Goal: Transaction & Acquisition: Purchase product/service

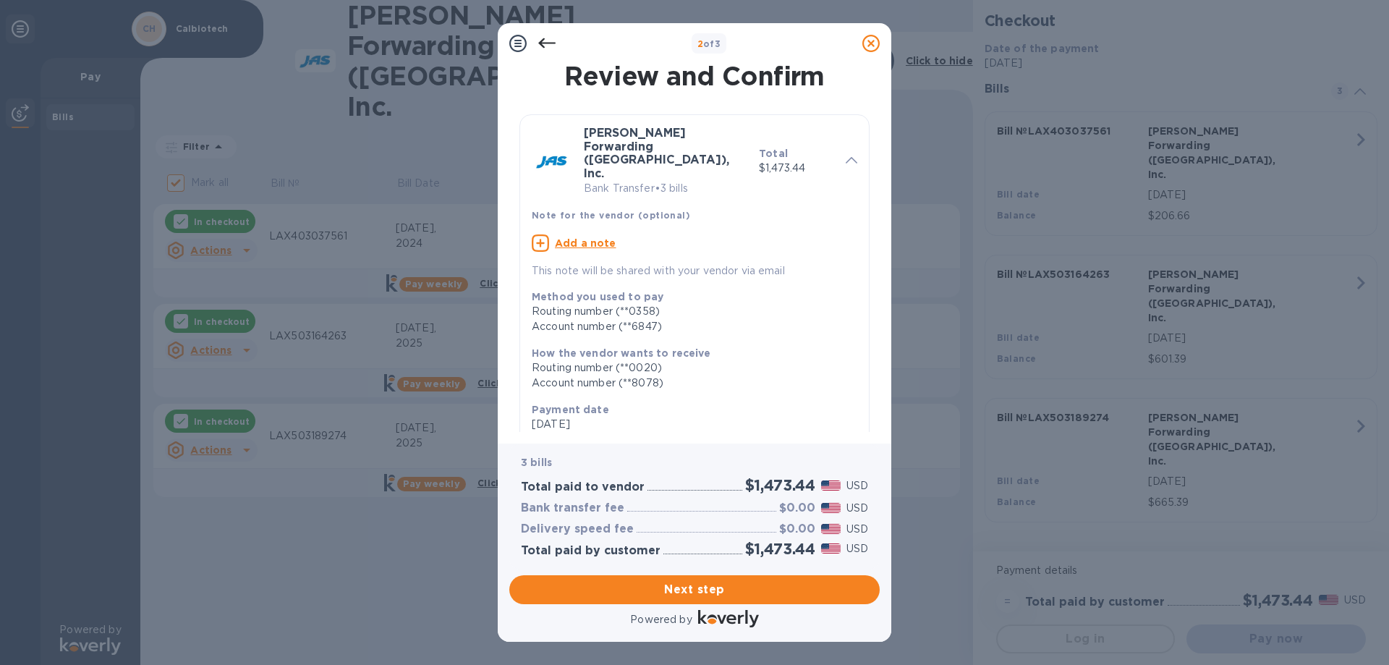
click at [865, 48] on icon at bounding box center [870, 43] width 17 height 17
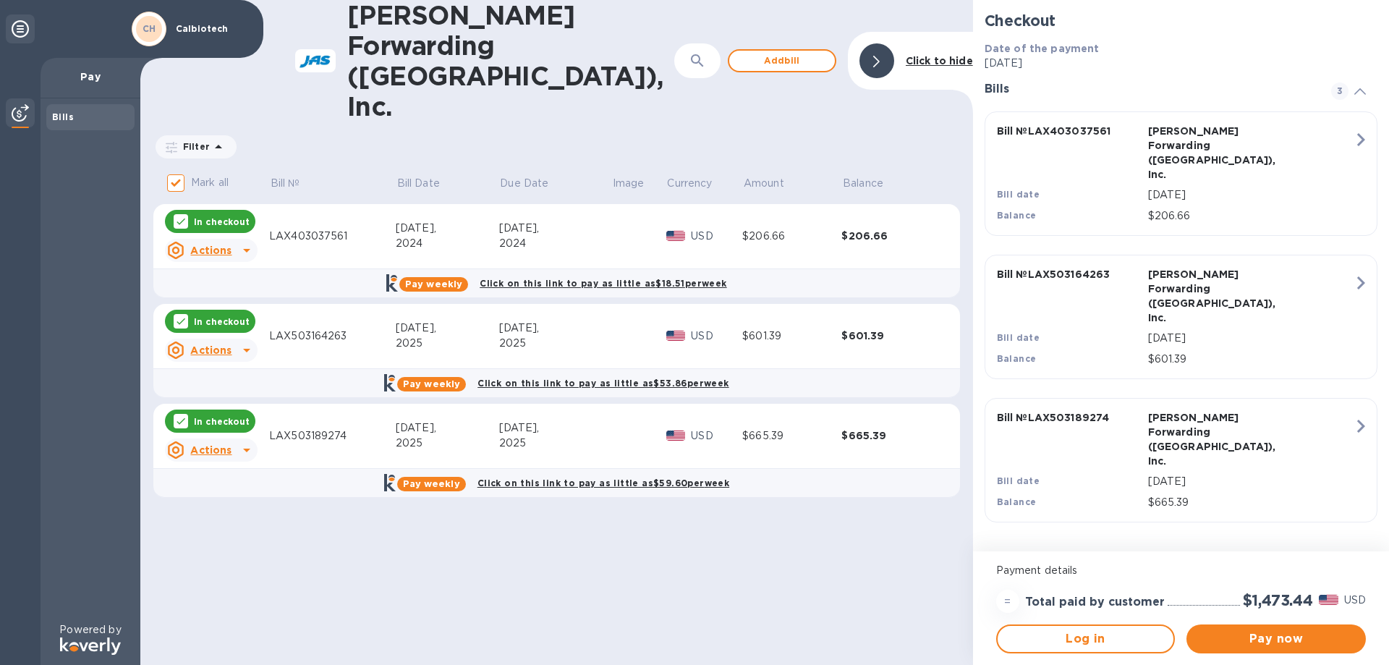
click at [819, 491] on div "[PERSON_NAME] Forwarding ([GEOGRAPHIC_DATA]), Inc. ​ Add [PERSON_NAME] to hide …" at bounding box center [556, 332] width 833 height 665
click at [1286, 642] on span "Pay now" at bounding box center [1276, 638] width 156 height 17
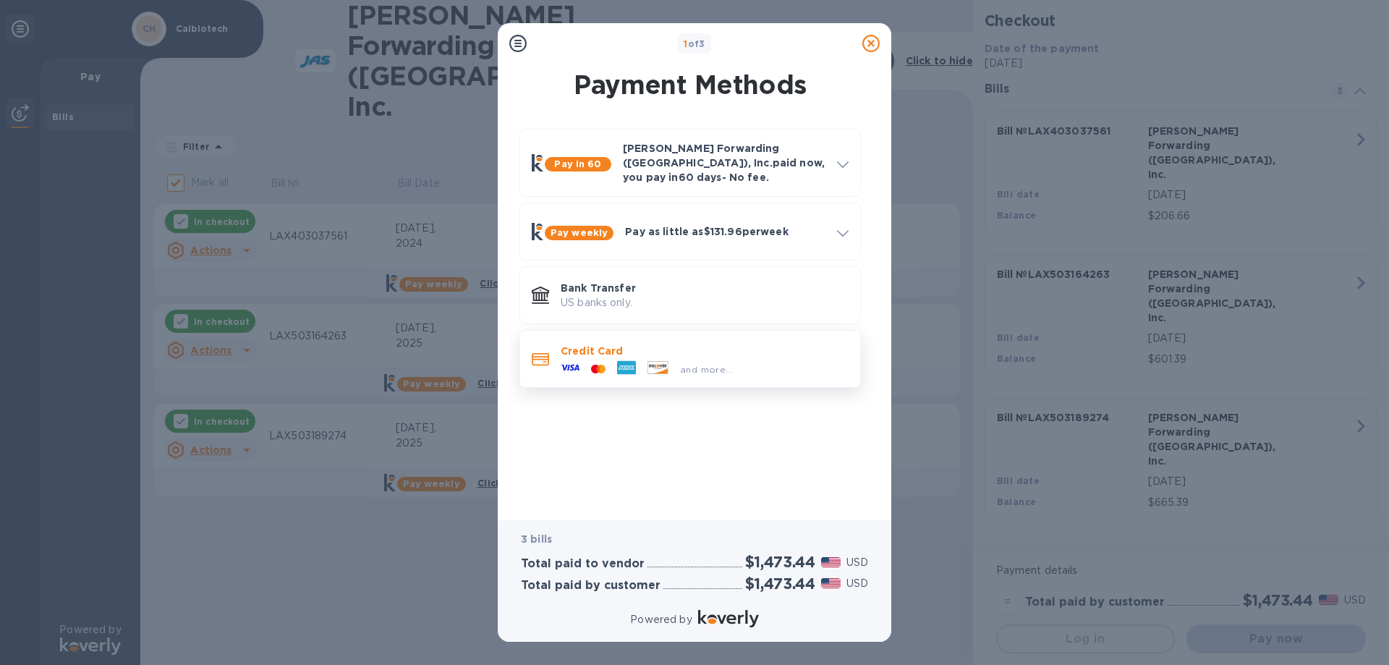
click at [724, 347] on p "Credit Card" at bounding box center [705, 351] width 288 height 14
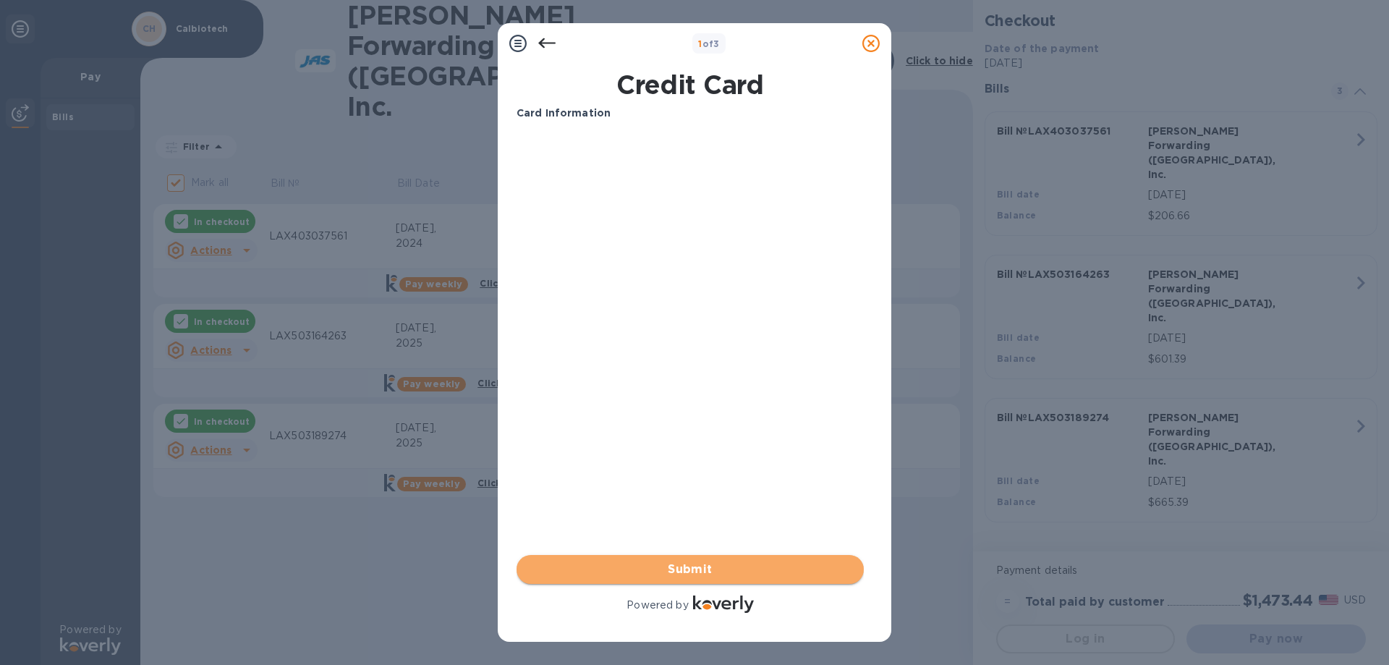
click at [699, 576] on span "Submit" at bounding box center [690, 569] width 324 height 17
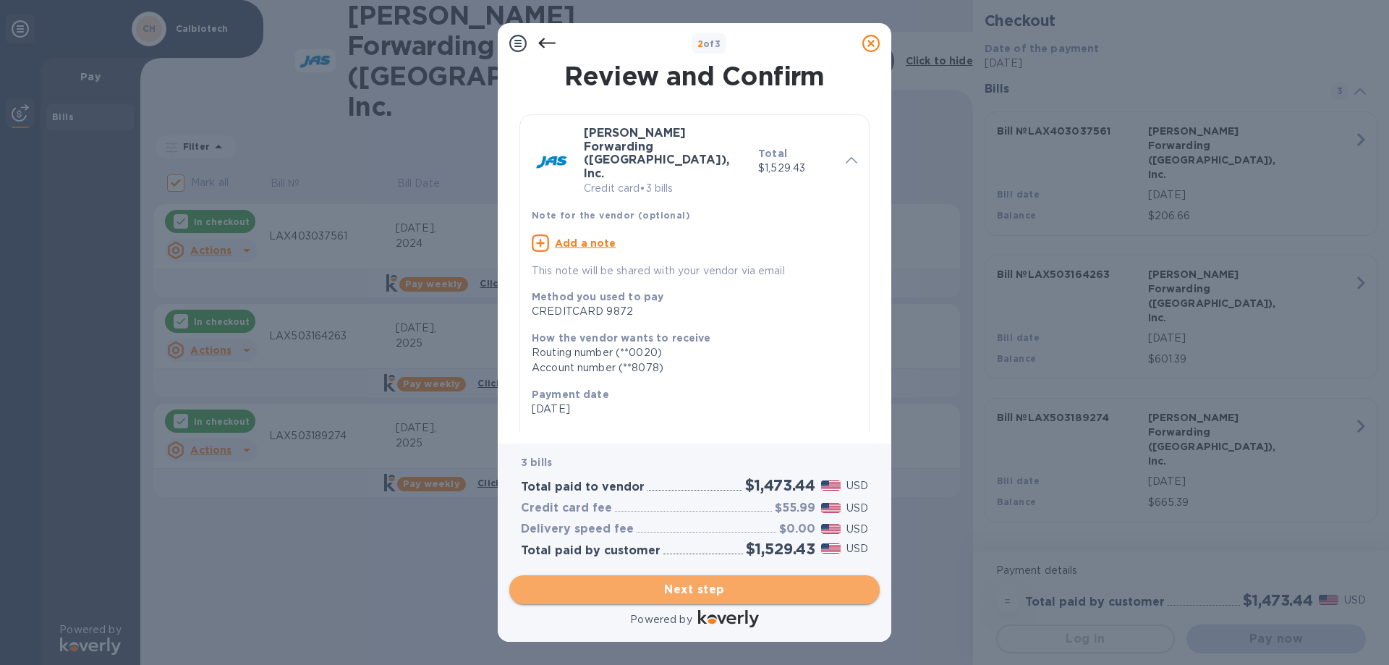
click at [702, 599] on button "Next step" at bounding box center [694, 589] width 370 height 29
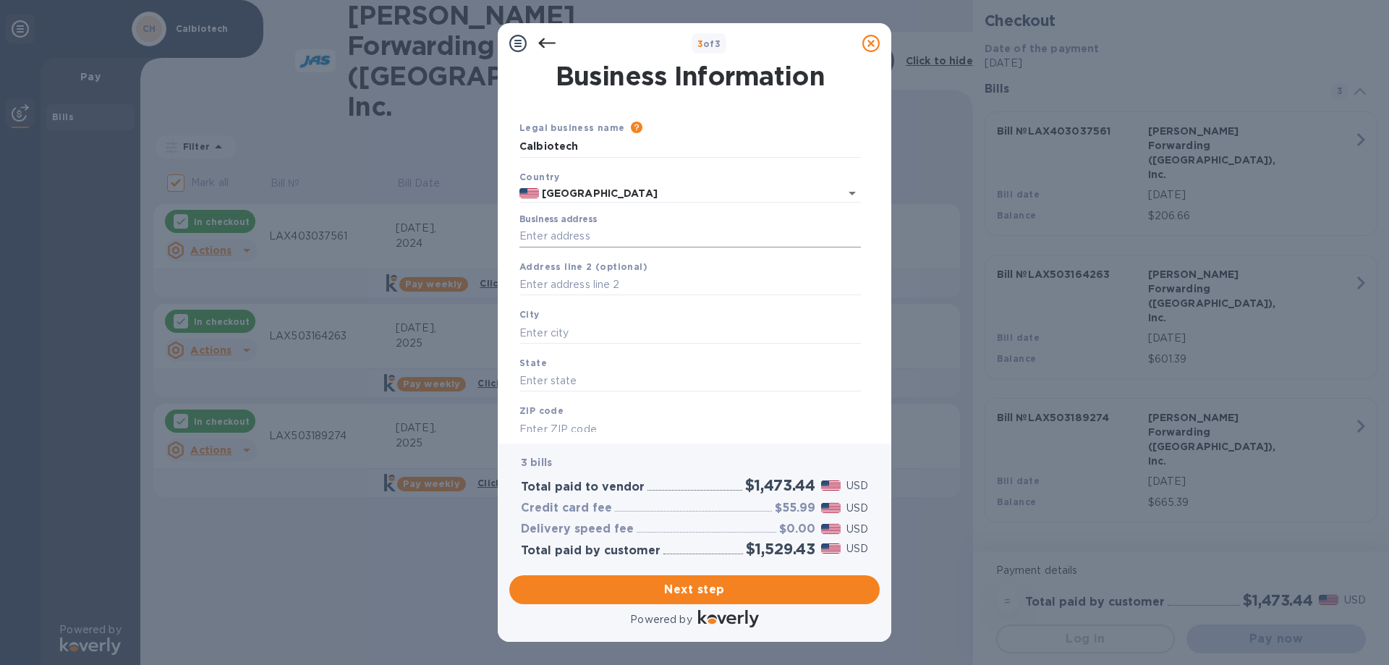
click at [543, 235] on input "Business address" at bounding box center [690, 237] width 342 height 22
type input "1935 [PERSON_NAME] Court"
click at [567, 329] on input "text" at bounding box center [690, 333] width 342 height 22
click at [577, 337] on input "text" at bounding box center [690, 333] width 342 height 22
type input "El Cajon"
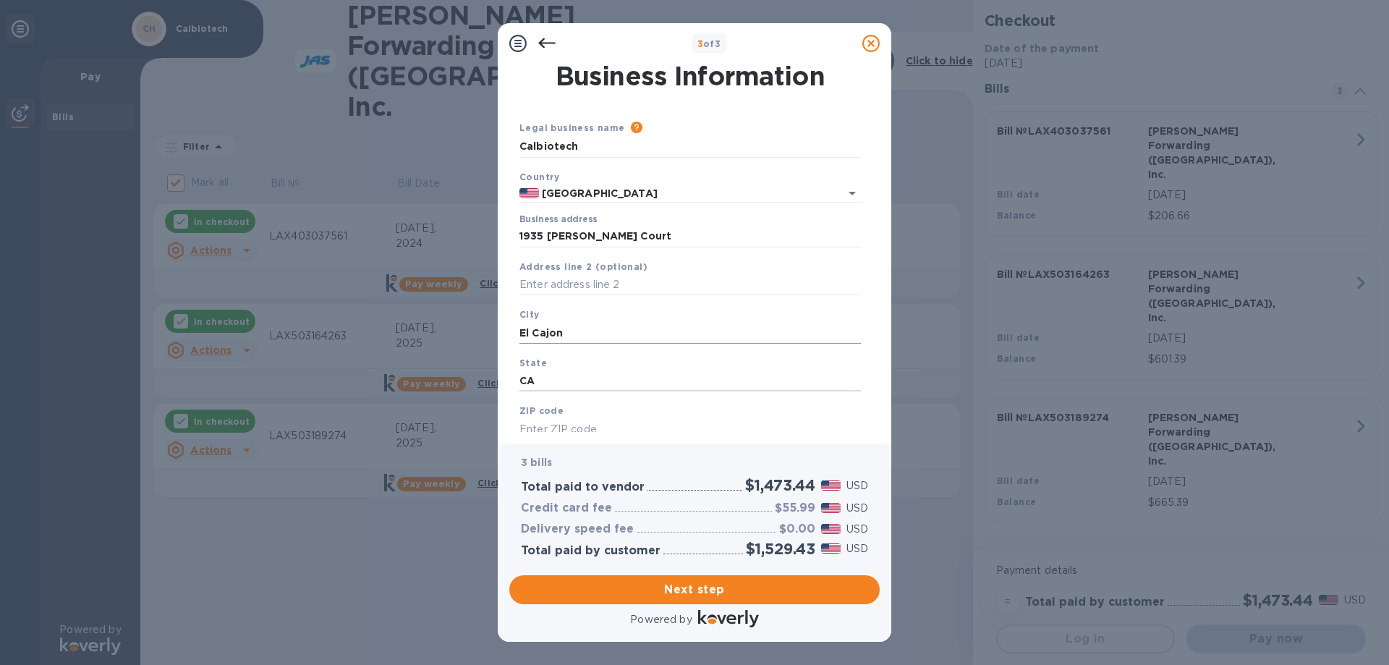
type input "CA"
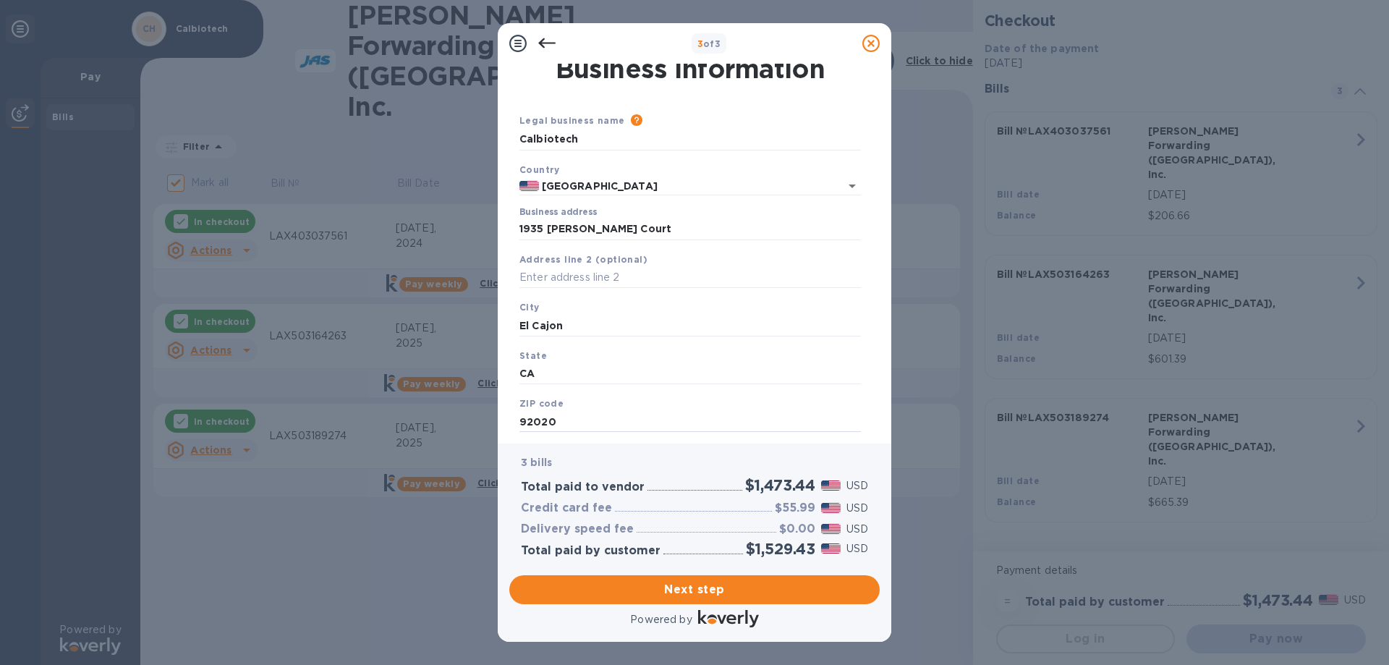
scroll to position [43, 0]
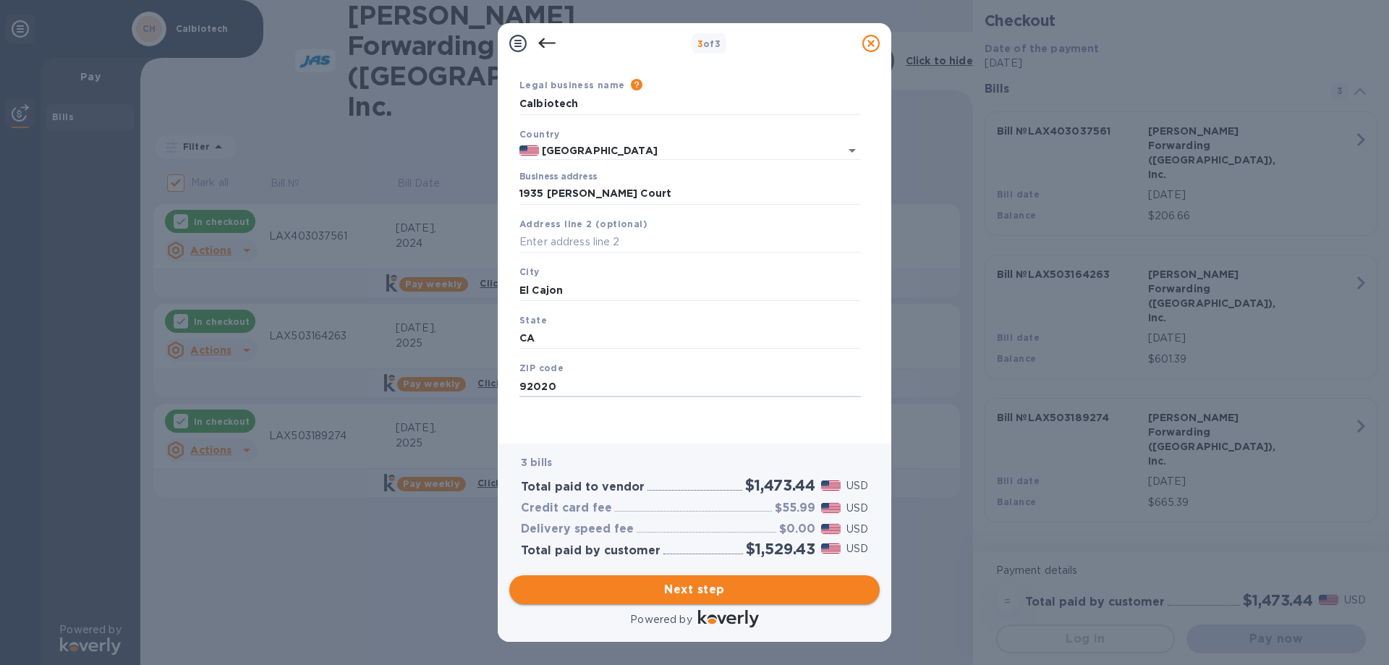
type input "92020"
click at [692, 591] on span "Next step" at bounding box center [694, 589] width 347 height 17
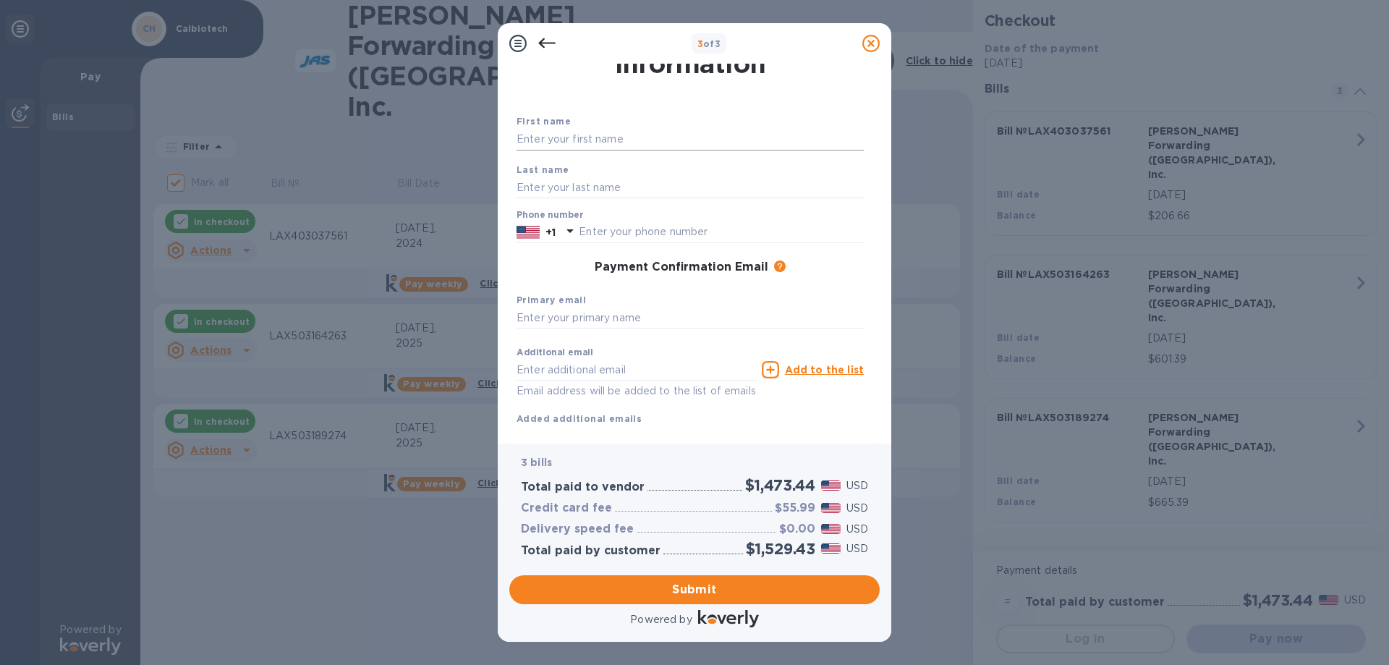
click at [598, 143] on input "text" at bounding box center [690, 140] width 347 height 22
type input "Thereza"
type input "[PERSON_NAME]"
type input "6198509217"
type input "[EMAIL_ADDRESS][DOMAIN_NAME]"
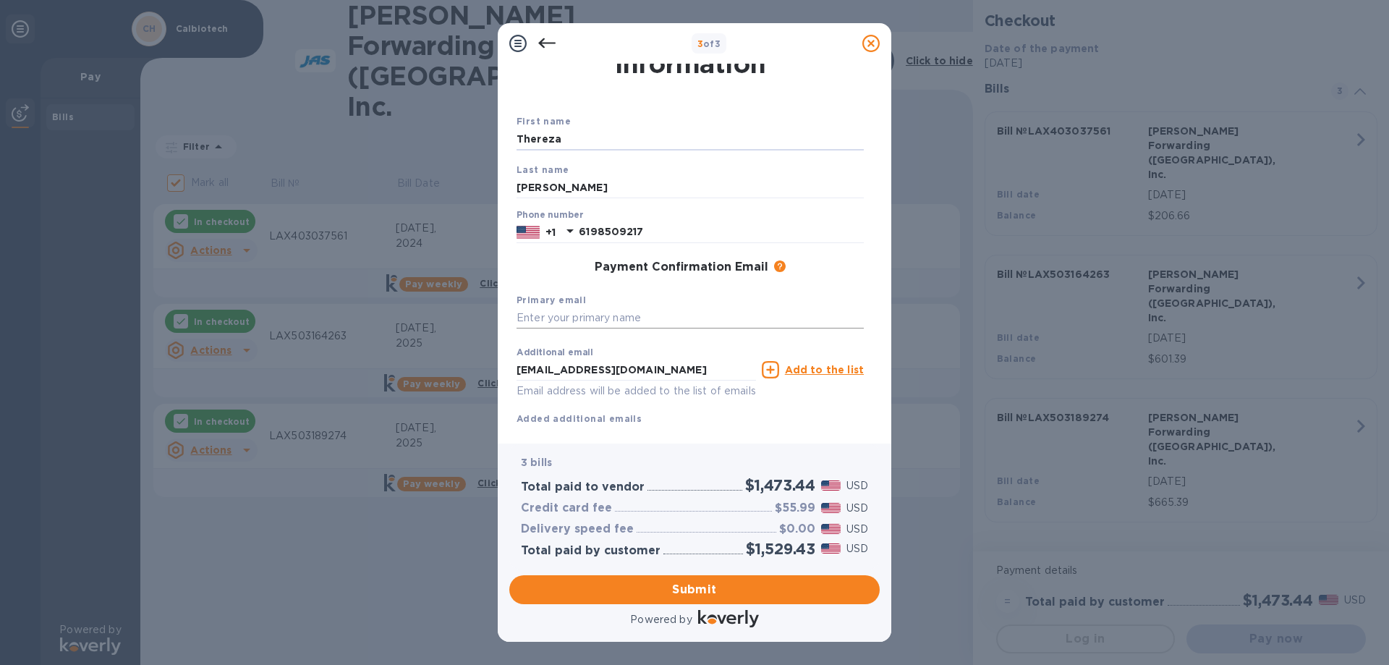
scroll to position [77, 0]
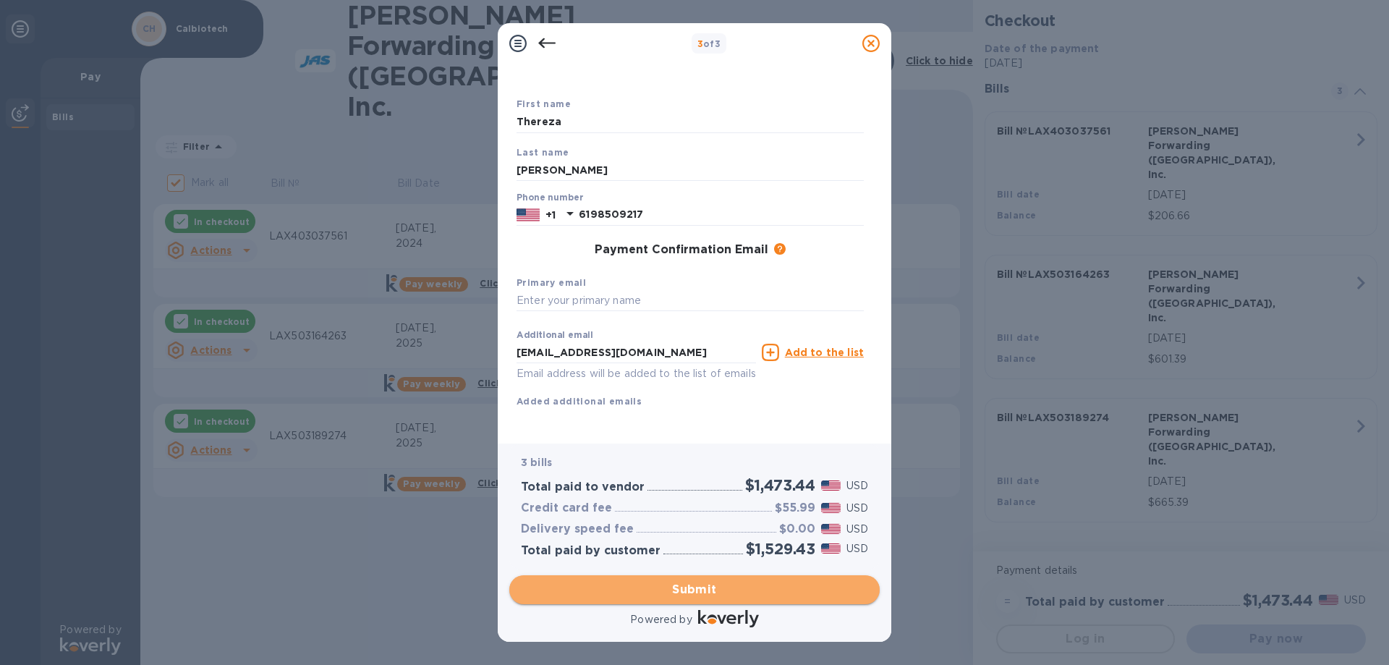
click at [694, 587] on span "Submit" at bounding box center [694, 589] width 347 height 17
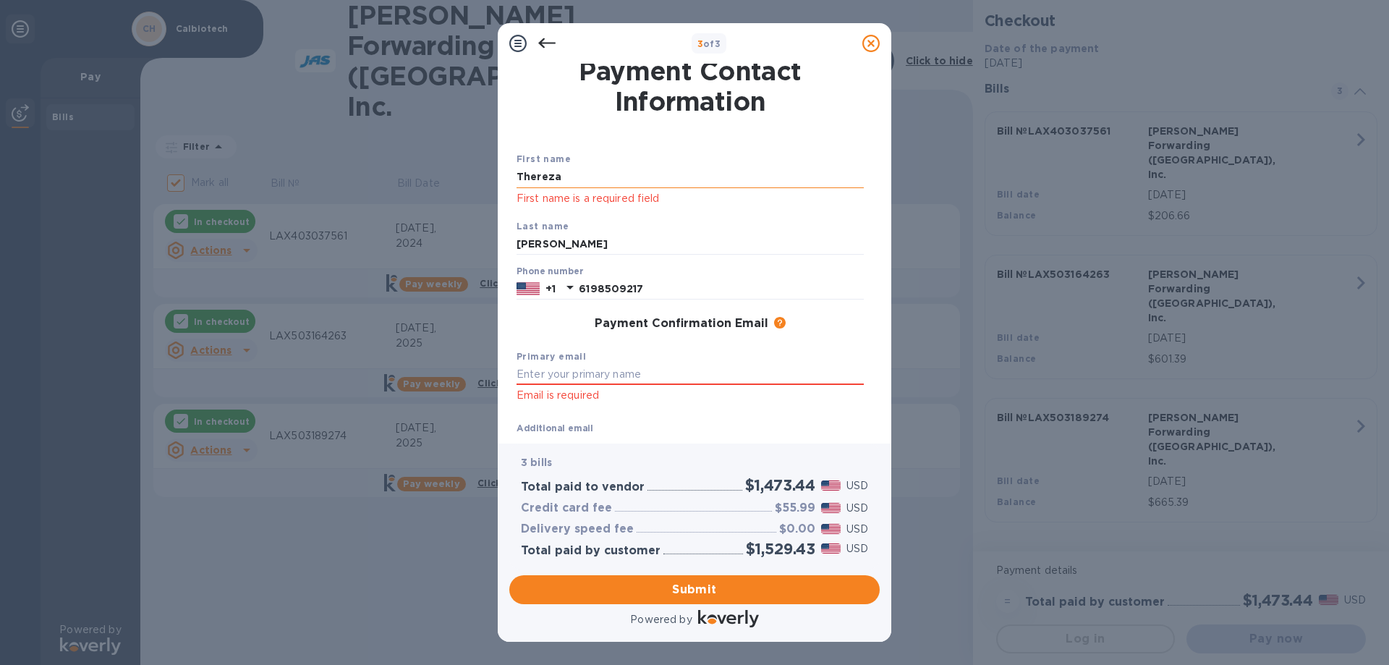
scroll to position [4, 0]
click at [572, 180] on input "Thereza" at bounding box center [690, 178] width 347 height 22
type input "Thereza"
click at [567, 324] on div "Payment Confirmation Email The added email addresses will be used to send the p…" at bounding box center [690, 325] width 347 height 14
click at [579, 378] on input "text" at bounding box center [690, 376] width 347 height 22
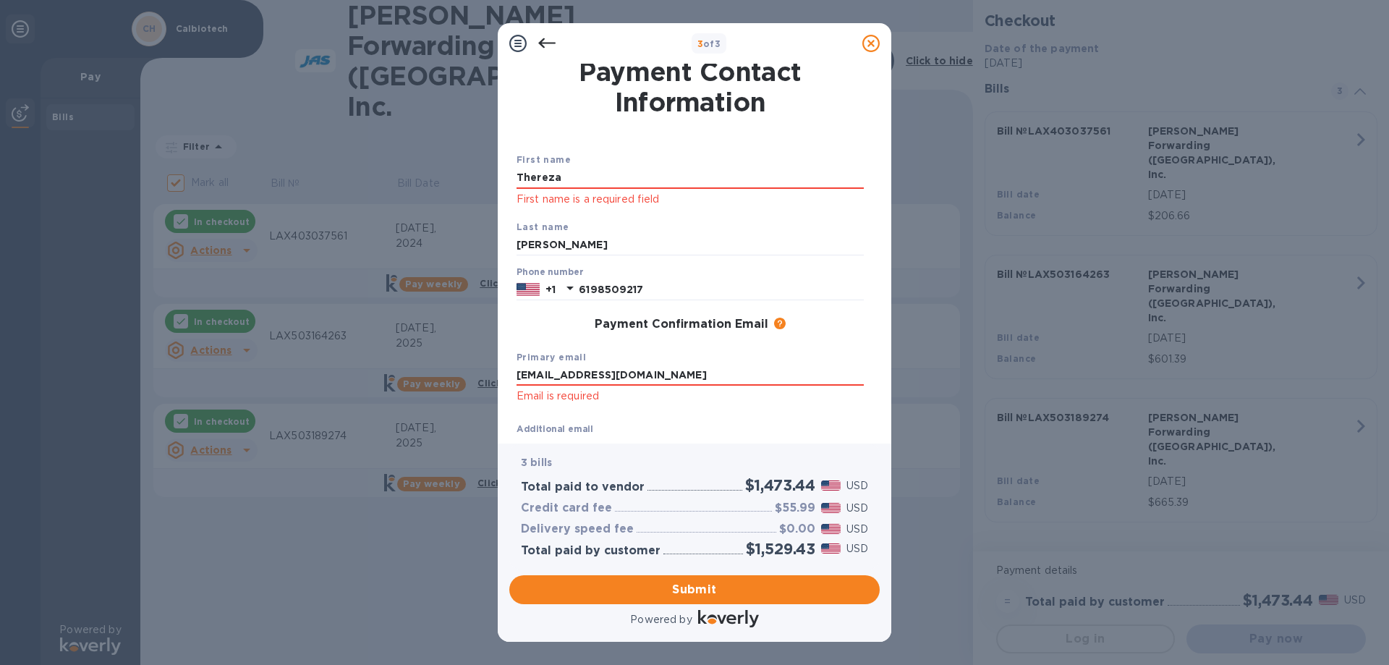
type input "[EMAIL_ADDRESS][DOMAIN_NAME]"
click at [667, 415] on div "Additional email [EMAIL_ADDRESS][DOMAIN_NAME] Email address will be added to th…" at bounding box center [636, 446] width 245 height 65
click at [693, 593] on span "Submit" at bounding box center [694, 589] width 347 height 17
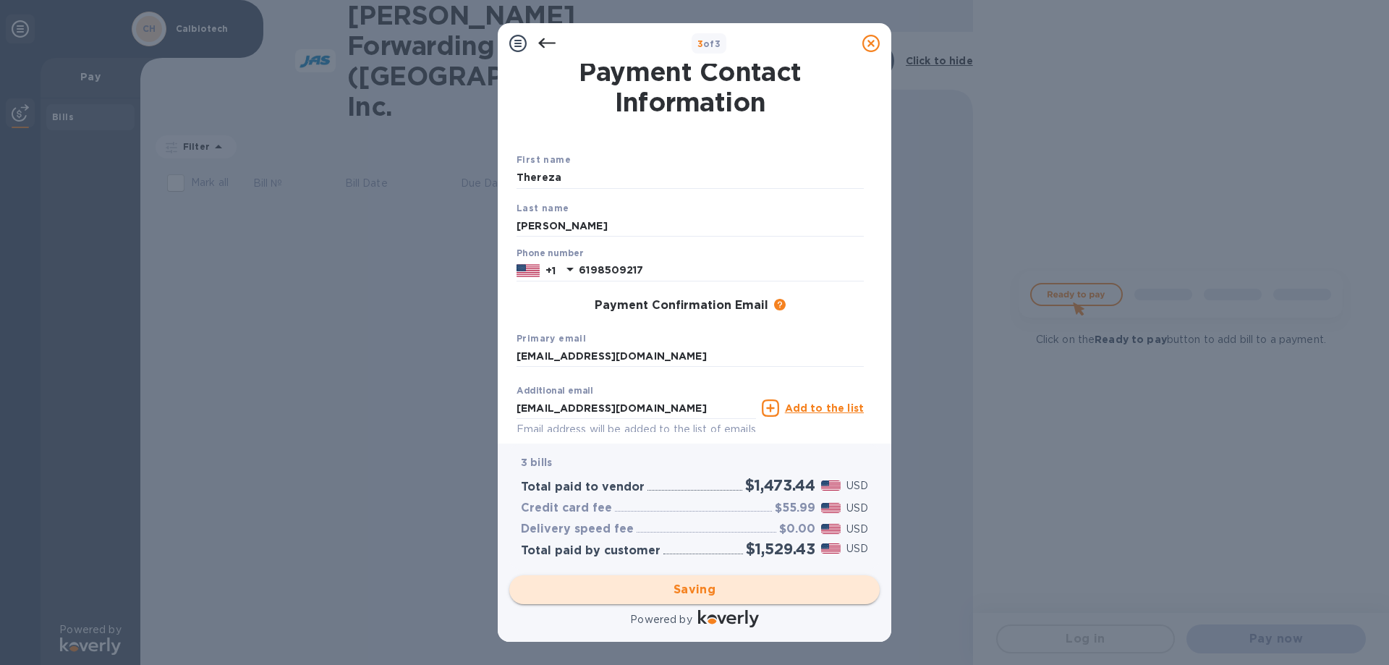
checkbox input "false"
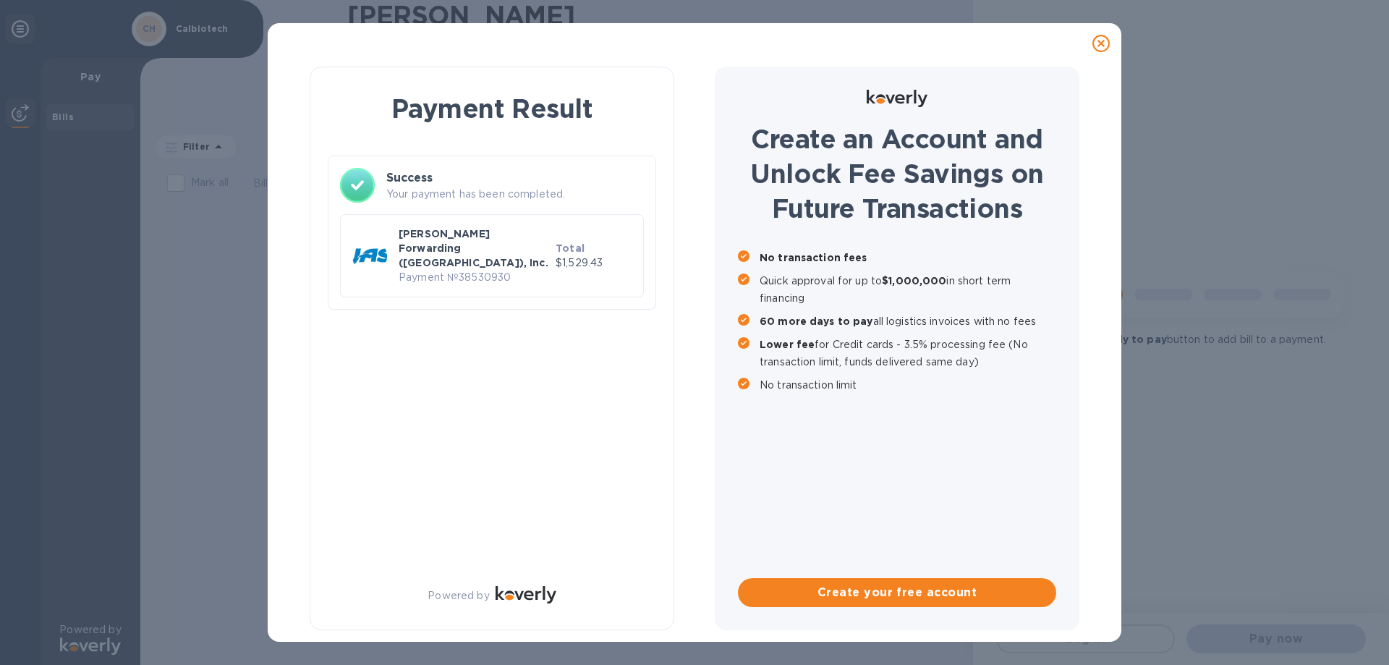
scroll to position [0, 0]
